Goal: Find specific page/section: Find specific page/section

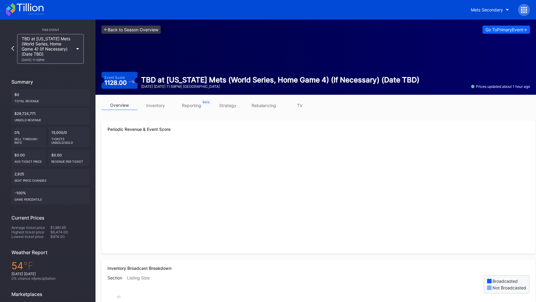
click at [133, 29] on link "<- Back to Season Overview" at bounding box center [131, 30] width 59 height 8
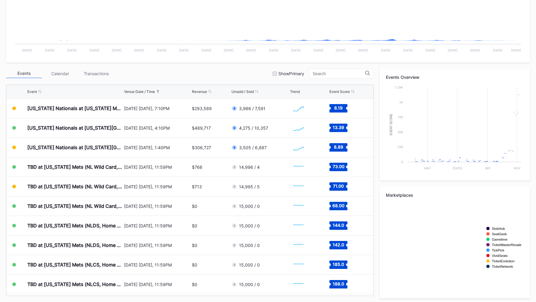
scroll to position [153, 0]
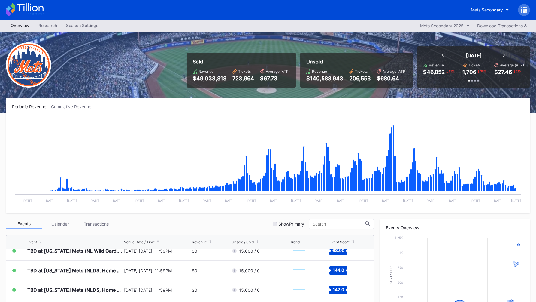
click at [533, 11] on div "Mets Secondary" at bounding box center [268, 10] width 536 height 20
click at [522, 11] on icon at bounding box center [524, 10] width 6 height 6
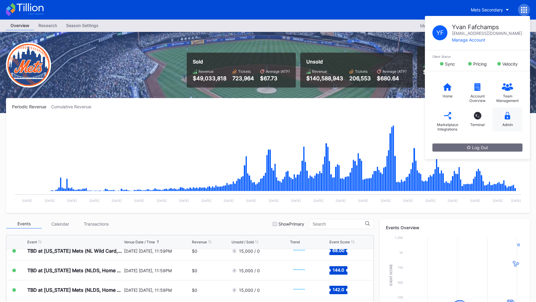
click at [501, 117] on div "Admin" at bounding box center [508, 119] width 30 height 24
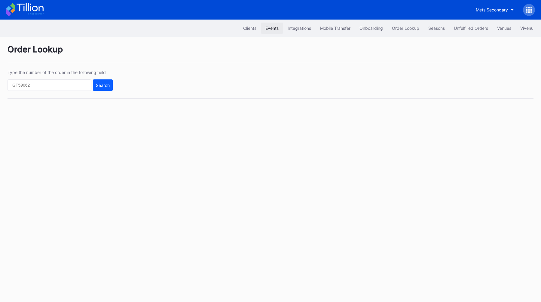
click at [270, 32] on button "Events" at bounding box center [272, 28] width 22 height 11
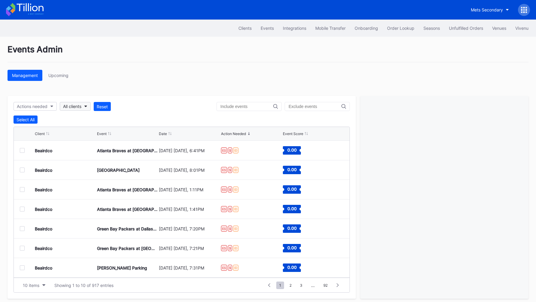
click at [81, 105] on div "All clients" at bounding box center [72, 106] width 18 height 5
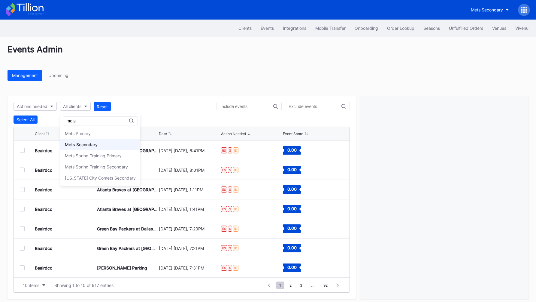
type input "mets"
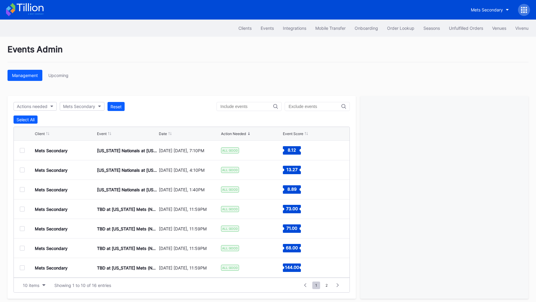
click at [170, 133] on icon at bounding box center [170, 133] width 3 height 3
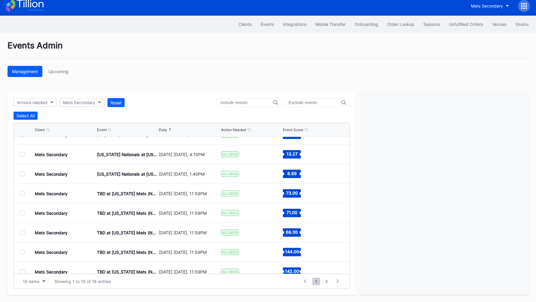
scroll to position [16, 0]
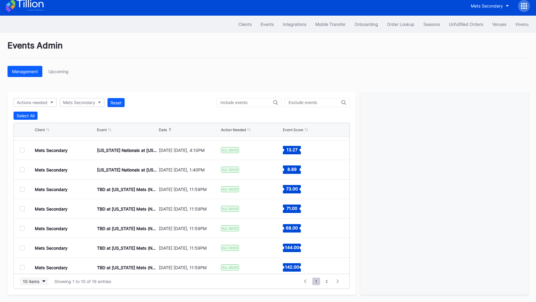
click at [37, 278] on div "10 items" at bounding box center [31, 280] width 17 height 5
click at [35, 269] on div "200 items" at bounding box center [34, 265] width 29 height 11
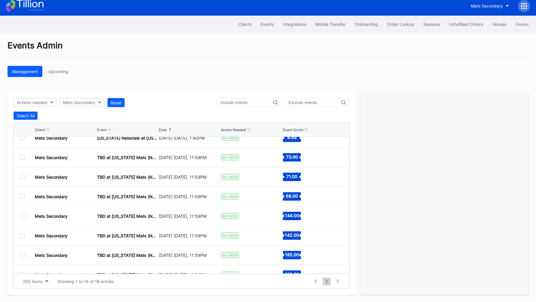
scroll to position [49, 0]
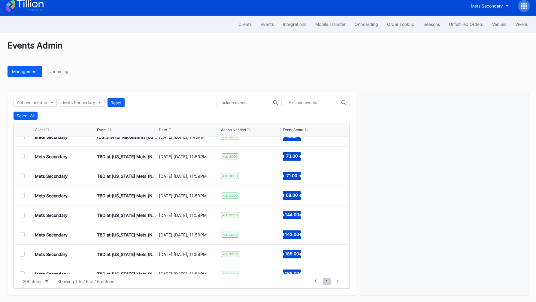
click at [23, 235] on div at bounding box center [22, 234] width 5 height 5
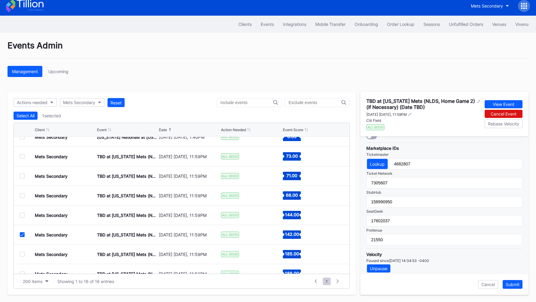
scroll to position [198, 0]
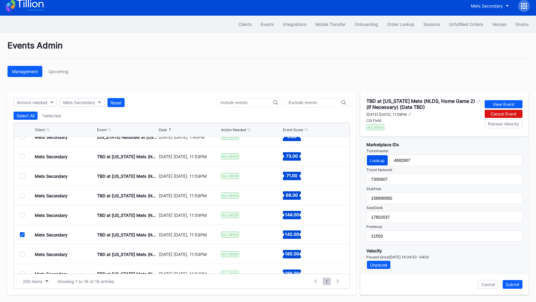
click at [381, 159] on div "Lookup" at bounding box center [377, 160] width 15 height 5
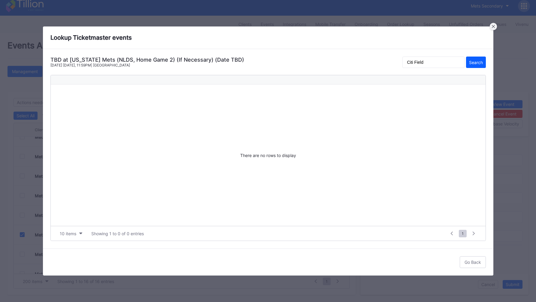
click at [493, 27] on icon at bounding box center [493, 26] width 3 height 3
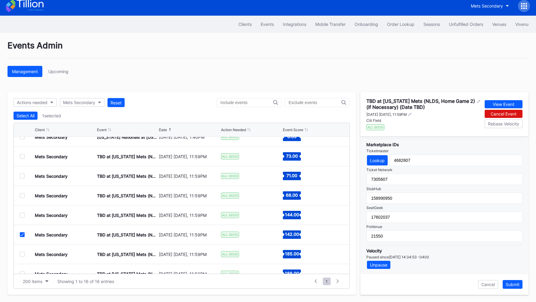
scroll to position [176, 0]
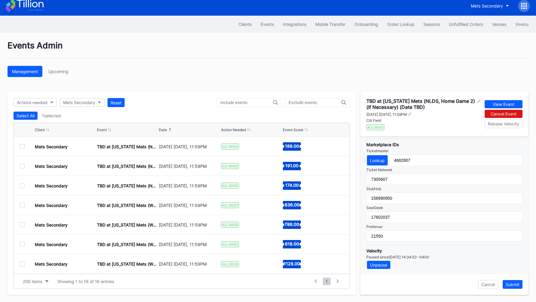
click at [22, 244] on div at bounding box center [22, 243] width 5 height 5
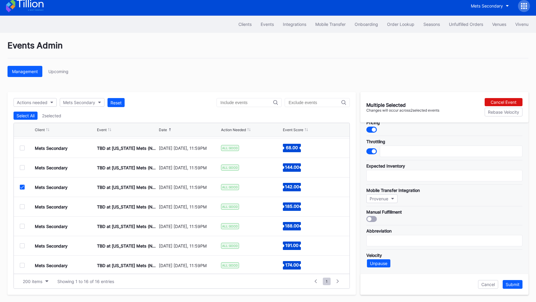
scroll to position [93, 0]
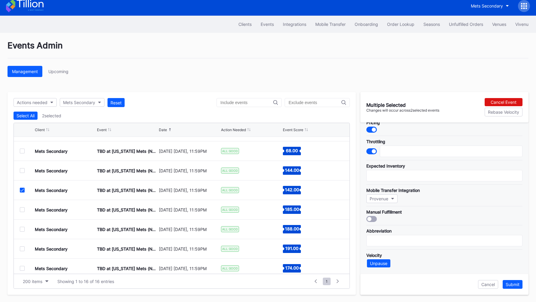
click at [17, 188] on div "Mets Secondary TBD at [US_STATE][GEOGRAPHIC_DATA] (NLDS, Home Game 2) (If Neces…" at bounding box center [182, 190] width 336 height 20
click at [21, 188] on icon at bounding box center [22, 189] width 4 height 3
type input "3000"
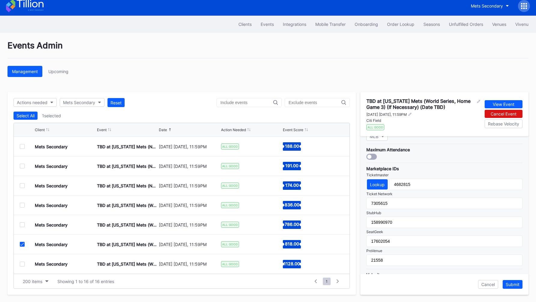
scroll to position [171, 0]
click at [376, 186] on div "Lookup" at bounding box center [377, 187] width 15 height 5
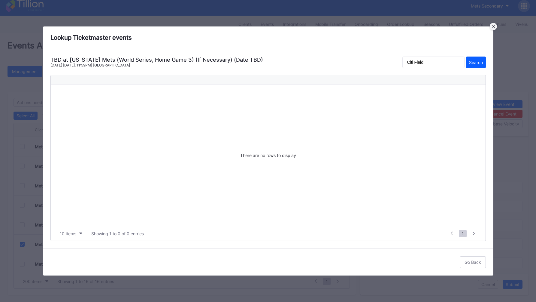
click at [494, 28] on div at bounding box center [493, 26] width 7 height 7
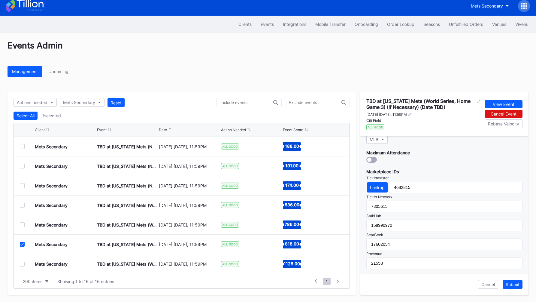
click at [20, 242] on div at bounding box center [22, 243] width 5 height 5
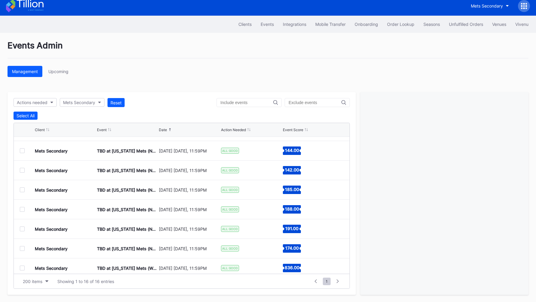
scroll to position [108, 0]
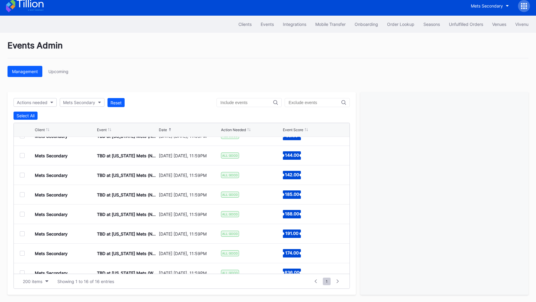
click at [23, 155] on div at bounding box center [22, 155] width 5 height 5
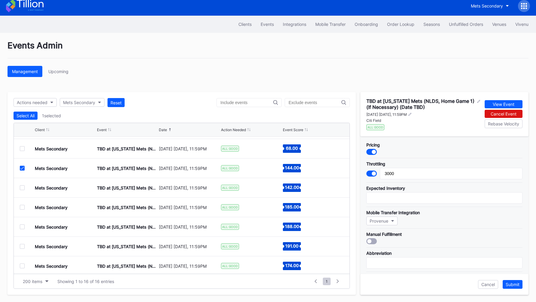
scroll to position [95, 0]
click at [22, 170] on div at bounding box center [22, 168] width 5 height 5
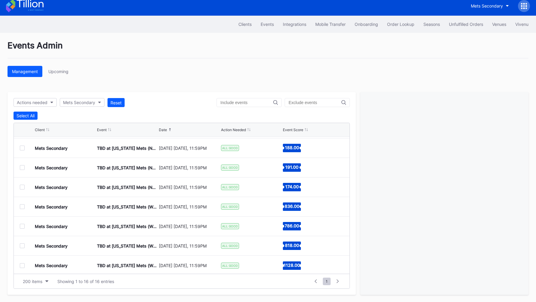
scroll to position [176, 0]
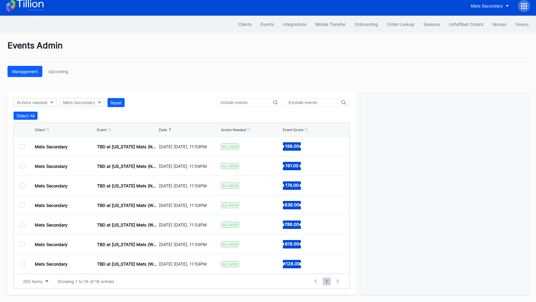
click at [23, 207] on div "Mets Secondary TBD at [US_STATE] Mets (World Series, Home Game 1) (If Necessary…" at bounding box center [182, 205] width 336 height 20
click at [22, 205] on div at bounding box center [22, 204] width 5 height 5
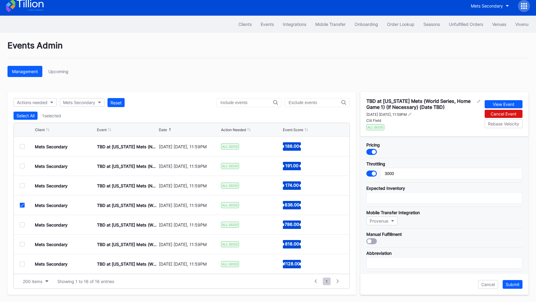
scroll to position [198, 0]
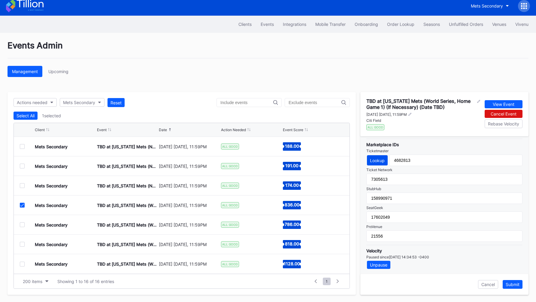
click at [379, 158] on div "Lookup" at bounding box center [377, 160] width 15 height 5
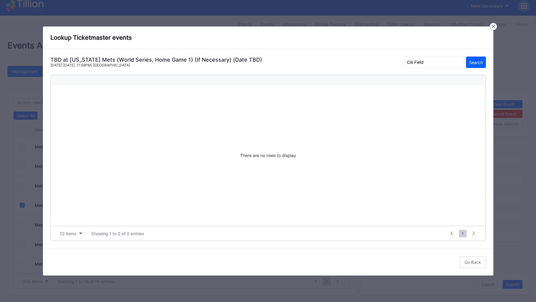
click at [494, 25] on icon at bounding box center [493, 26] width 3 height 3
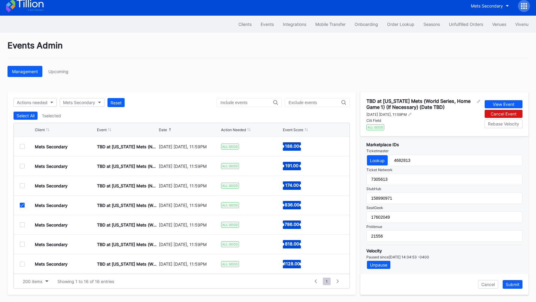
click at [529, 6] on div at bounding box center [524, 6] width 12 height 12
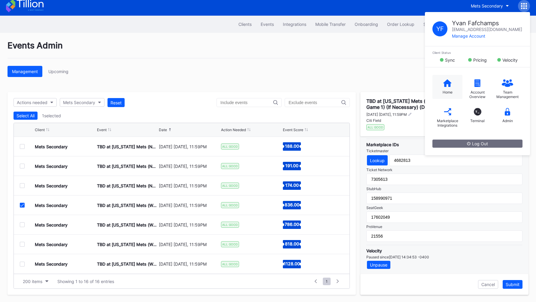
click at [439, 86] on div "Home" at bounding box center [448, 87] width 30 height 24
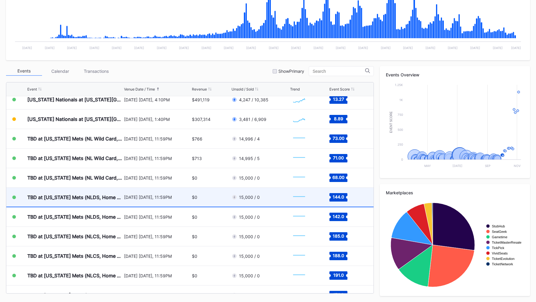
scroll to position [1531, 0]
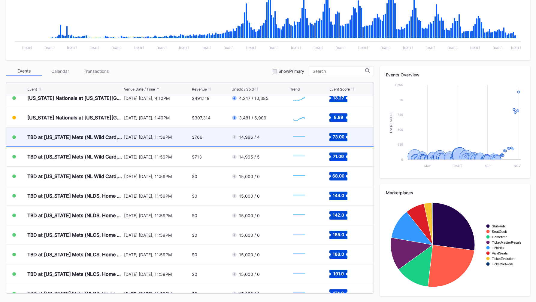
click at [211, 137] on div "$766" at bounding box center [211, 136] width 38 height 19
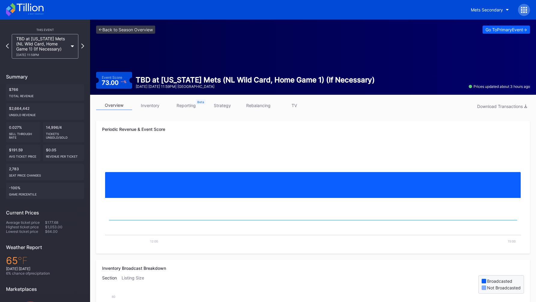
click at [90, 204] on div "This Event TBD at [US_STATE] Mets (NL Wild Card, Home Game 1) (If Necessary) [D…" at bounding box center [45, 187] width 90 height 335
click at [129, 29] on link "<- Back to Season Overview" at bounding box center [125, 30] width 59 height 8
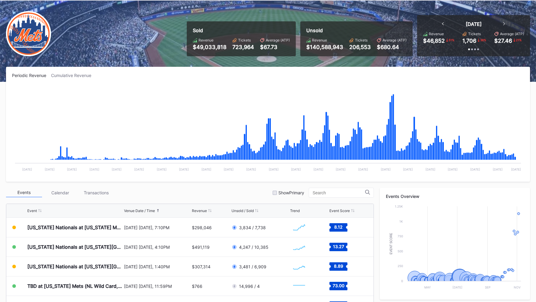
scroll to position [74, 0]
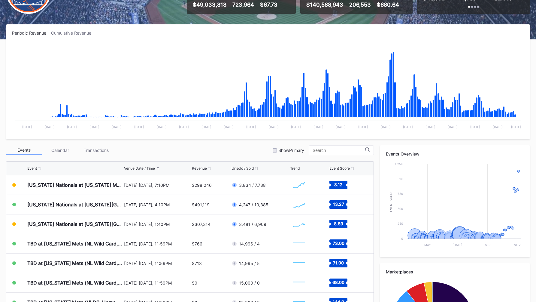
click at [79, 148] on div "Transactions" at bounding box center [96, 149] width 36 height 9
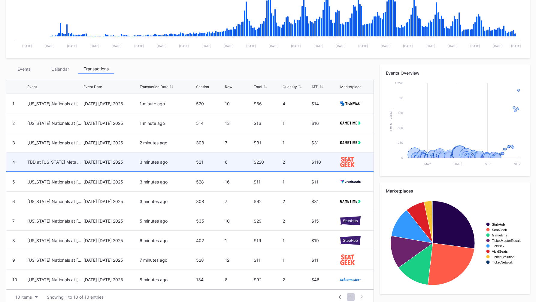
scroll to position [162, 0]
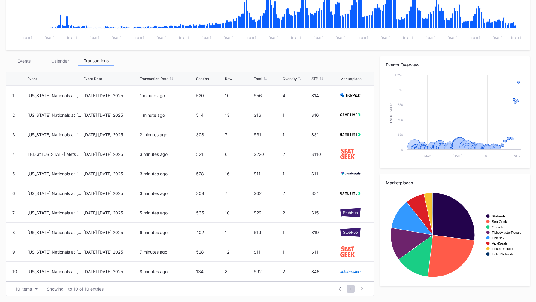
click at [28, 62] on div "Events" at bounding box center [24, 60] width 36 height 9
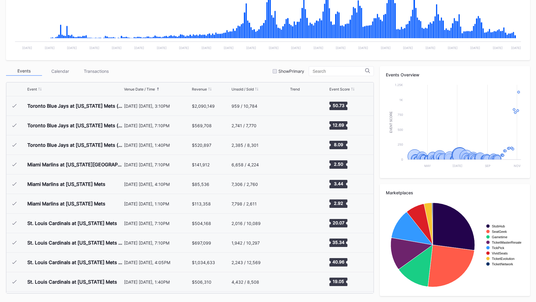
scroll to position [1503, 0]
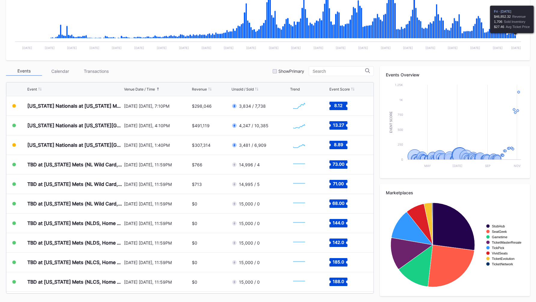
click at [516, 37] on icon "Chart title" at bounding box center [516, 36] width 2 height 3
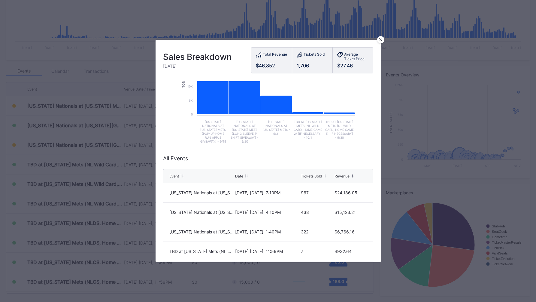
scroll to position [103, 0]
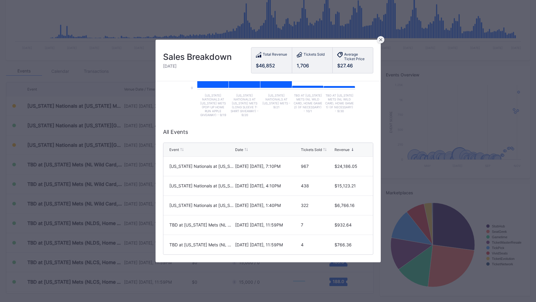
click at [380, 37] on div at bounding box center [380, 39] width 7 height 7
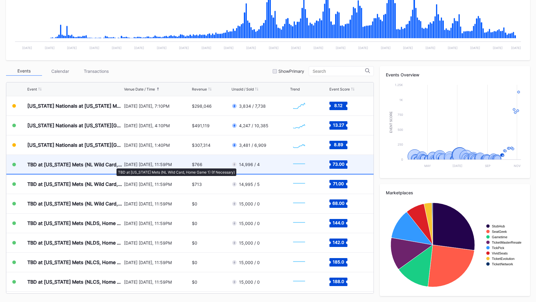
click at [114, 165] on div "TBD at [US_STATE] Mets (NL Wild Card, Home Game 1) (If Necessary)" at bounding box center [74, 164] width 95 height 6
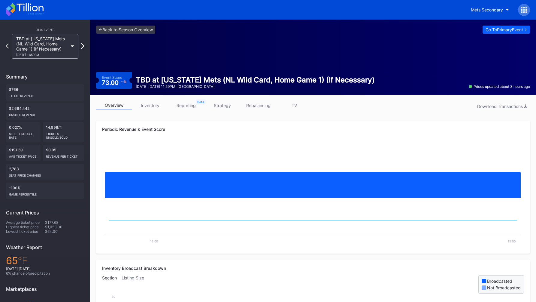
click at [83, 43] on icon at bounding box center [82, 46] width 3 height 6
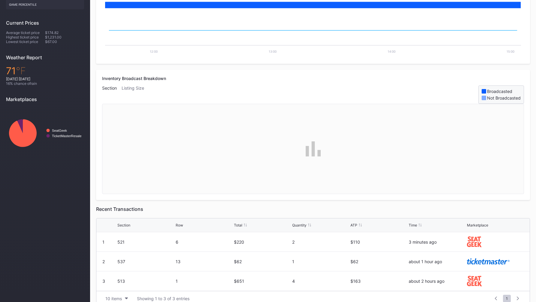
scroll to position [191, 0]
